Goal: Information Seeking & Learning: Learn about a topic

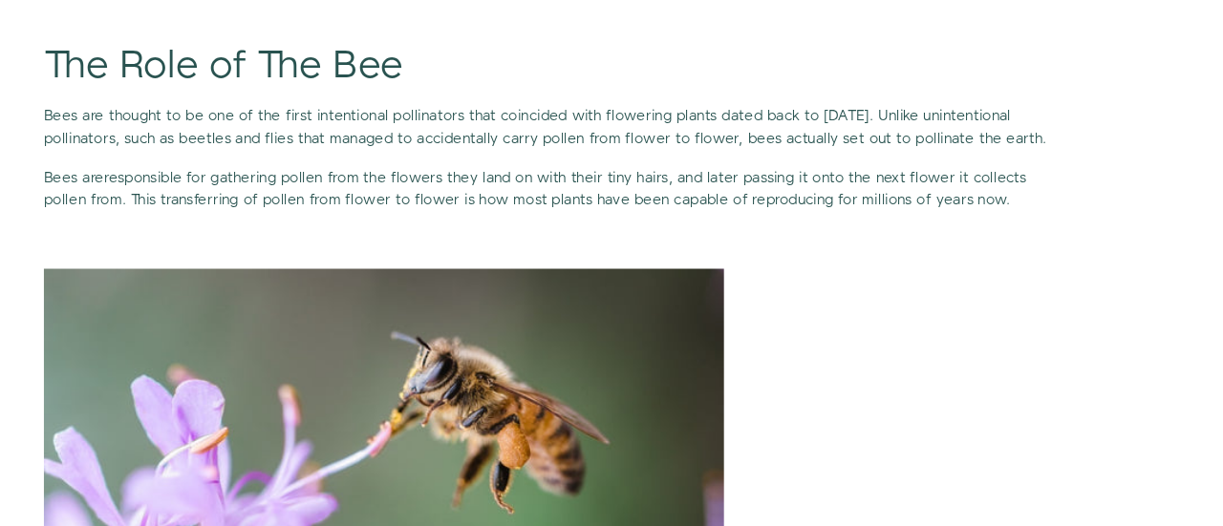
scroll to position [1223, 0]
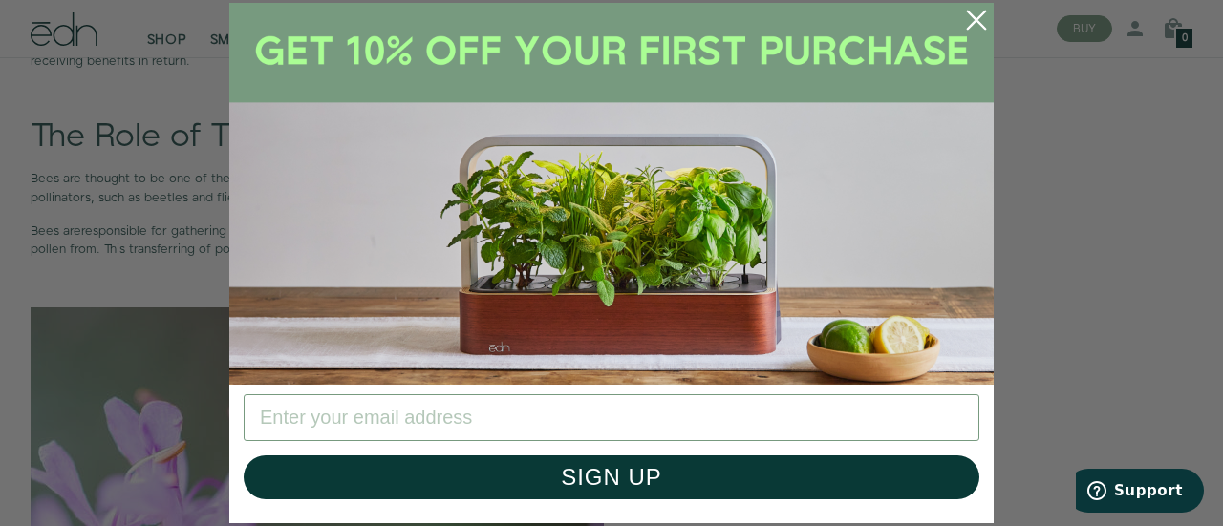
click at [976, 18] on icon "Close dialog" at bounding box center [976, 19] width 17 height 17
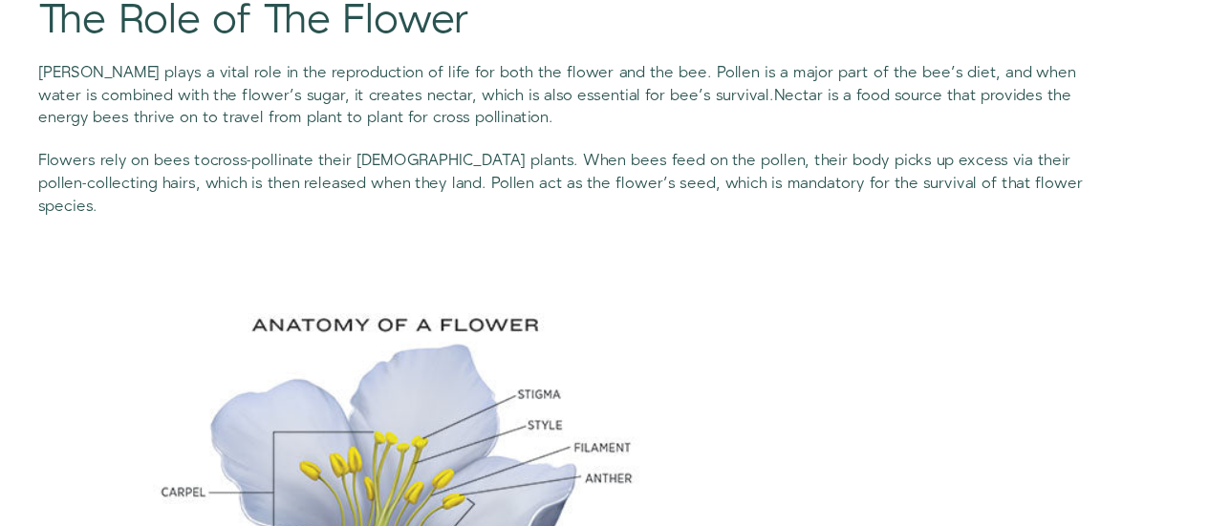
scroll to position [1846, 0]
click at [532, 251] on span ". When bees feed on the pollen, their body picks up excess via their pollen-col…" at bounding box center [449, 251] width 837 height 54
click at [693, 247] on span ". When bees feed on the pollen, their body picks up excess via their pollen-col…" at bounding box center [449, 251] width 837 height 54
click at [461, 268] on span ". When bees feed on the pollen, their body picks up excess via their pollen-col…" at bounding box center [449, 251] width 837 height 54
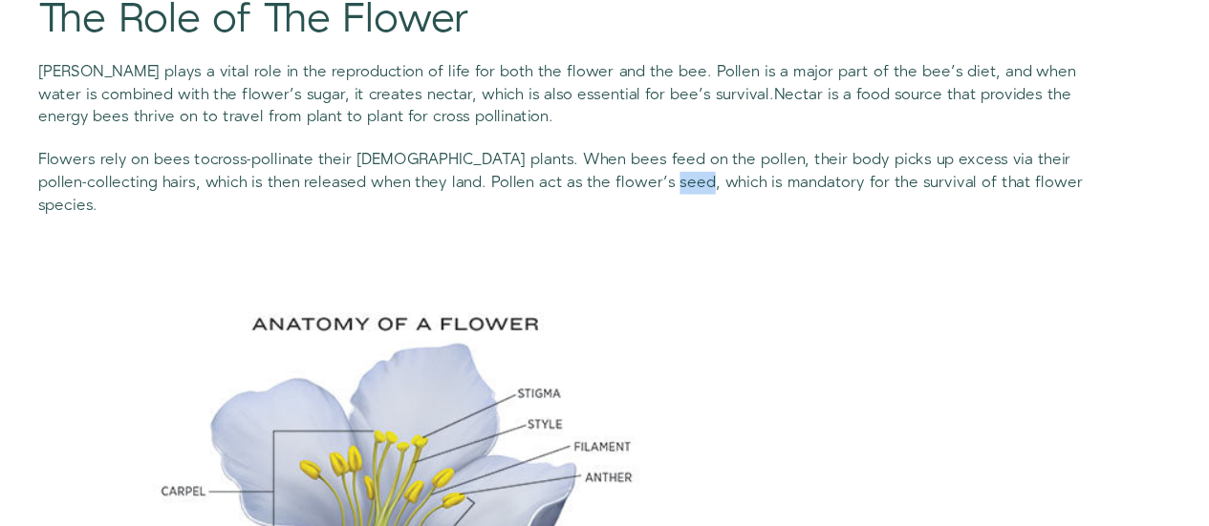
click at [461, 268] on span ". When bees feed on the pollen, their body picks up excess via their pollen-col…" at bounding box center [449, 251] width 837 height 54
click at [664, 270] on span ". When bees feed on the pollen, their body picks up excess via their pollen-col…" at bounding box center [449, 251] width 837 height 54
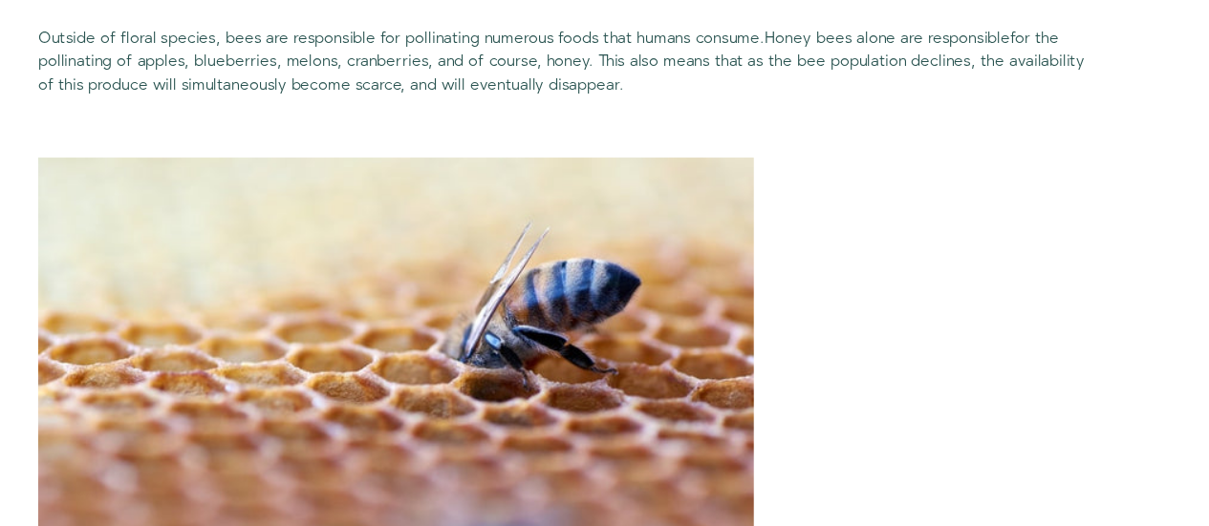
scroll to position [2444, 0]
